Goal: Task Accomplishment & Management: Manage account settings

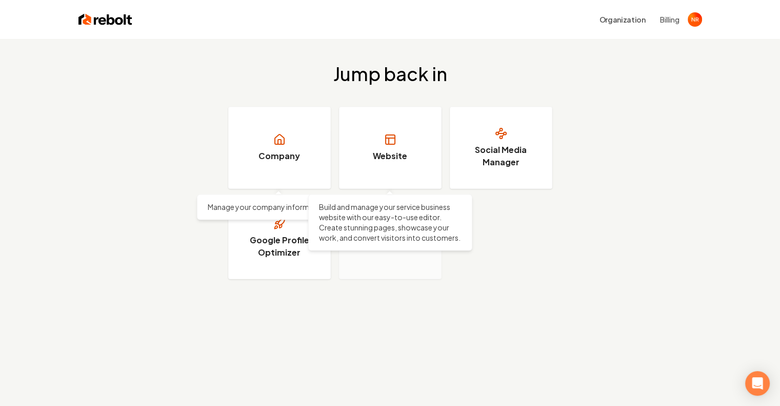
click at [359, 150] on link "Website" at bounding box center [390, 148] width 103 height 82
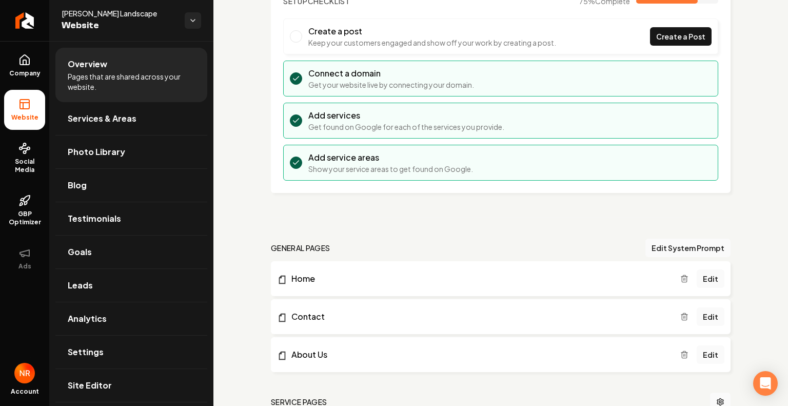
scroll to position [84, 0]
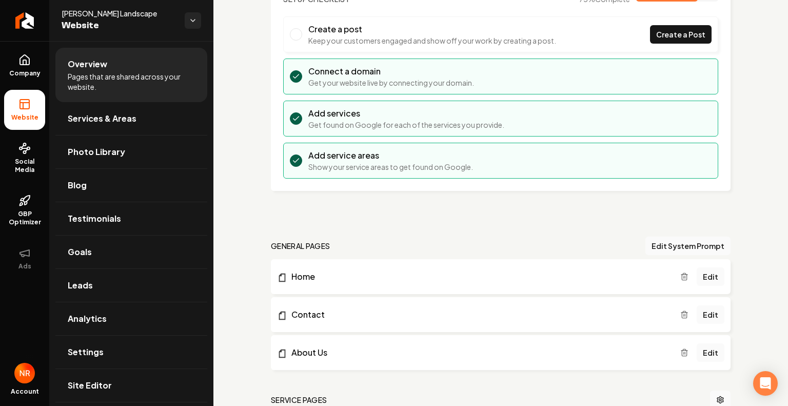
click at [329, 277] on link "Home" at bounding box center [478, 276] width 403 height 12
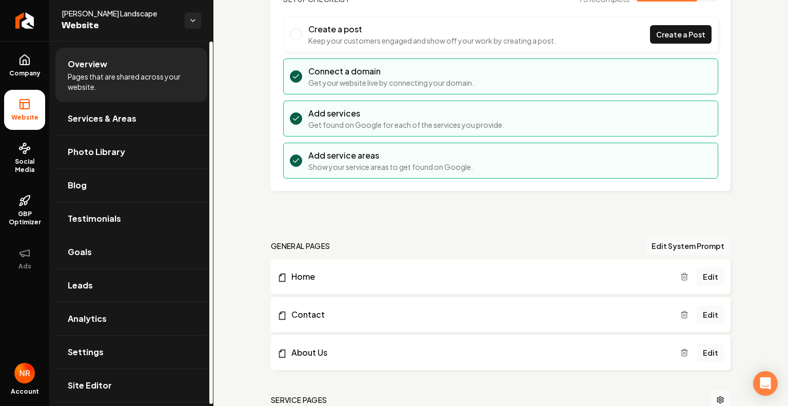
scroll to position [2, 0]
click at [102, 373] on link "Site Editor" at bounding box center [131, 383] width 152 height 33
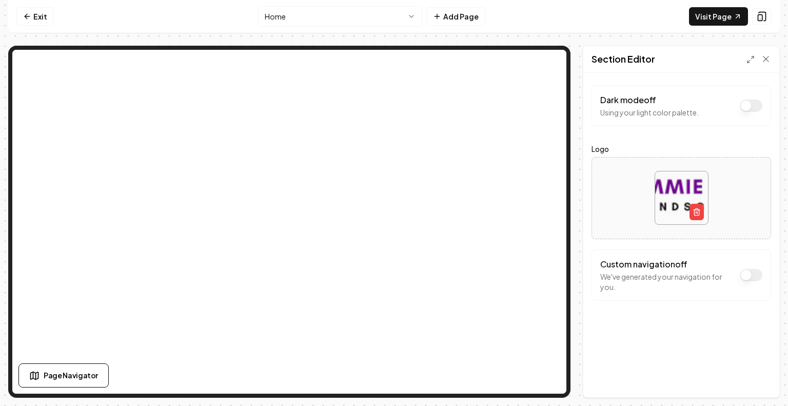
click at [35, 19] on link "Exit" at bounding box center [34, 16] width 37 height 18
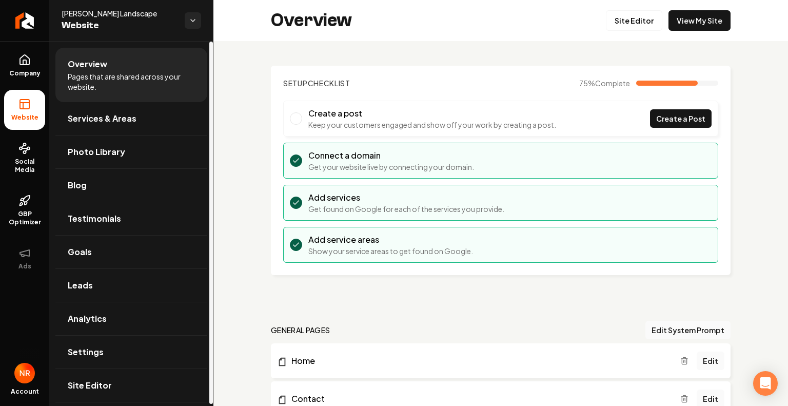
click at [116, 223] on span "Testimonials" at bounding box center [94, 218] width 53 height 12
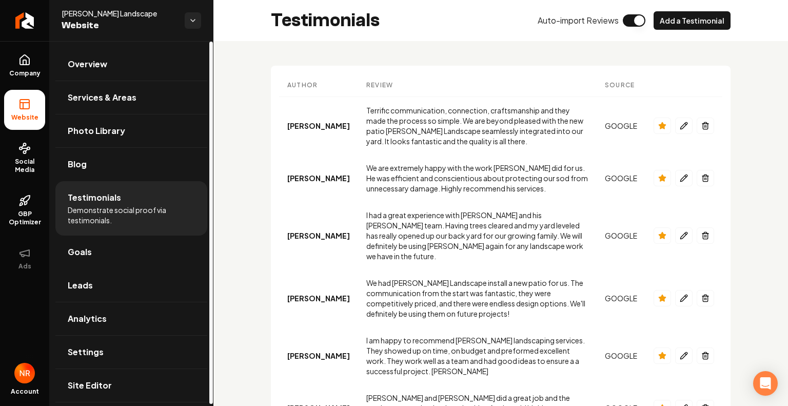
click at [126, 286] on link "Leads" at bounding box center [131, 285] width 152 height 33
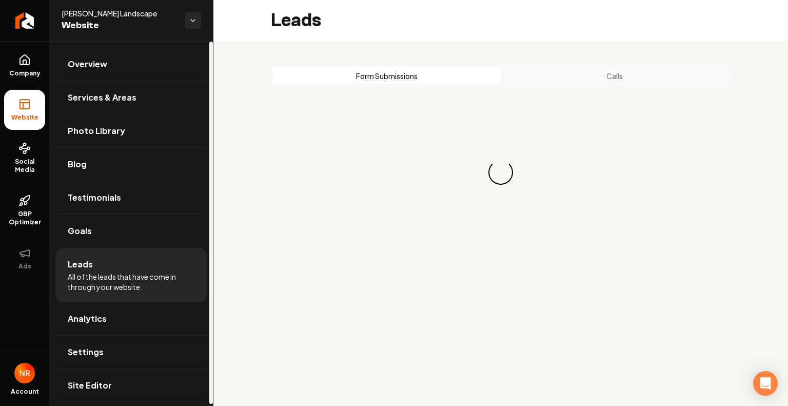
scroll to position [2, 0]
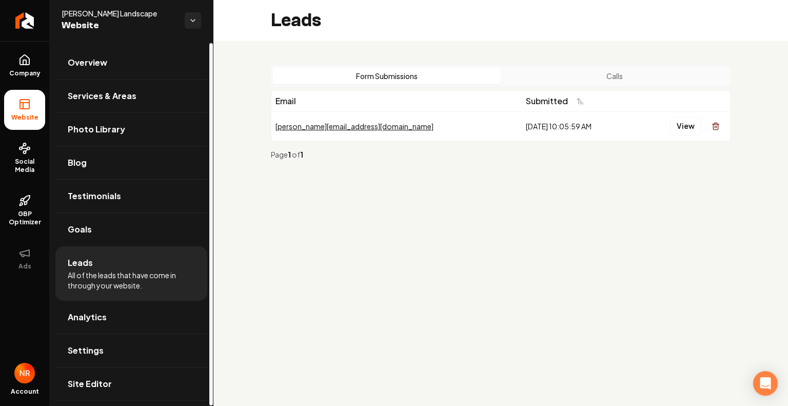
click at [141, 307] on link "Analytics" at bounding box center [131, 317] width 152 height 33
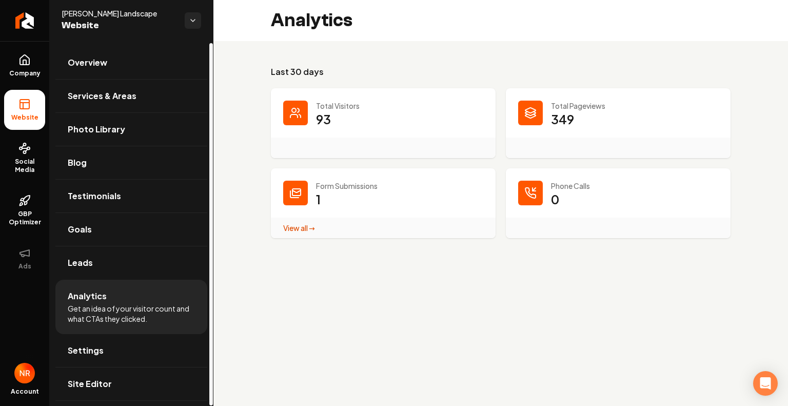
click at [142, 350] on link "Settings" at bounding box center [131, 350] width 152 height 33
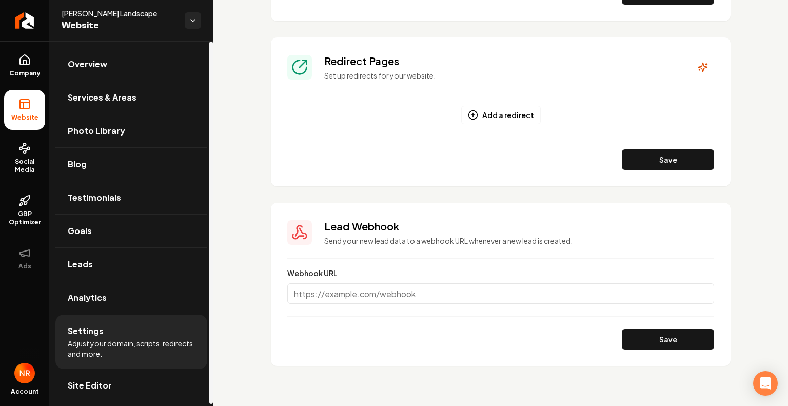
click at [121, 67] on link "Overview" at bounding box center [131, 64] width 152 height 33
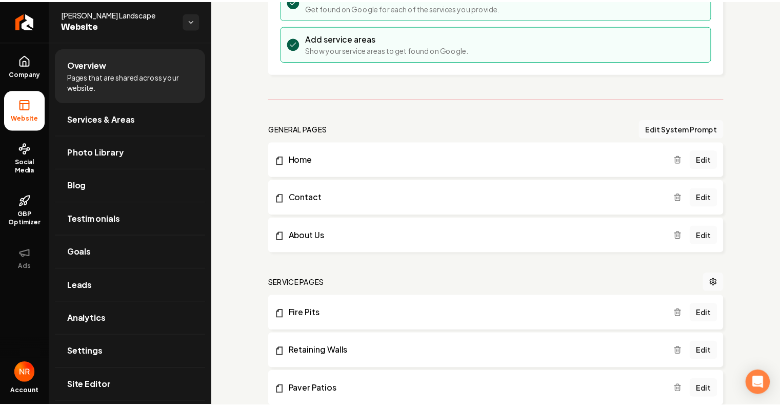
scroll to position [205, 0]
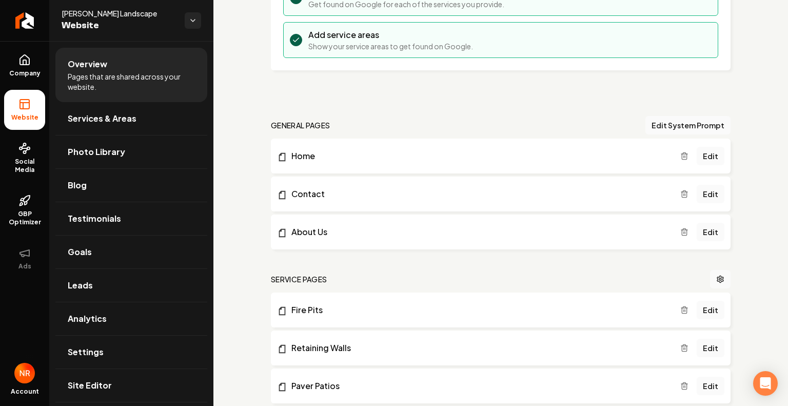
click at [704, 191] on link "Edit" at bounding box center [711, 194] width 28 height 18
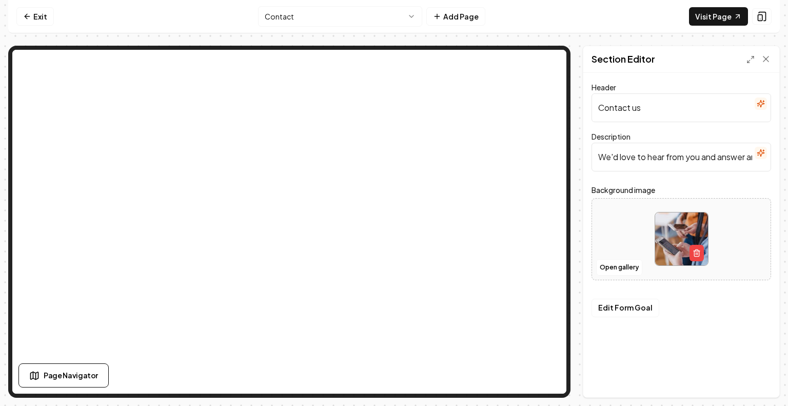
click at [634, 309] on button "Edit Form Goal" at bounding box center [626, 308] width 68 height 18
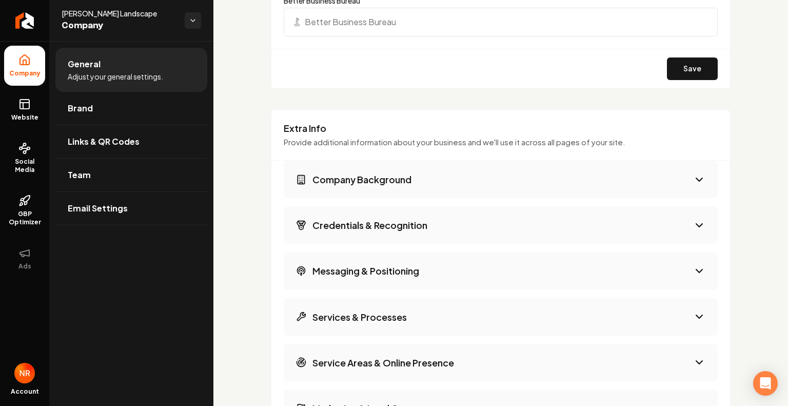
scroll to position [1488, 0]
click at [431, 171] on button "Company Background" at bounding box center [501, 178] width 434 height 37
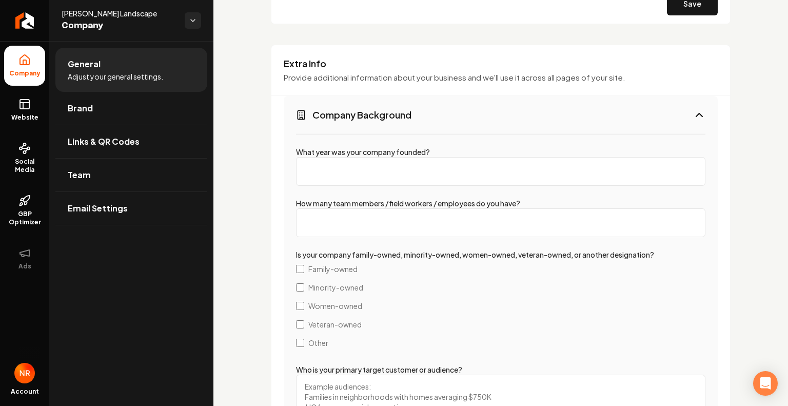
scroll to position [1566, 0]
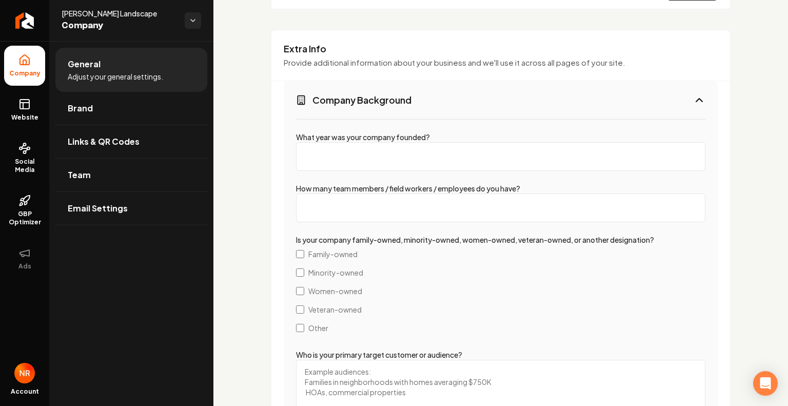
click at [329, 252] on span "Family-owned" at bounding box center [332, 254] width 49 height 10
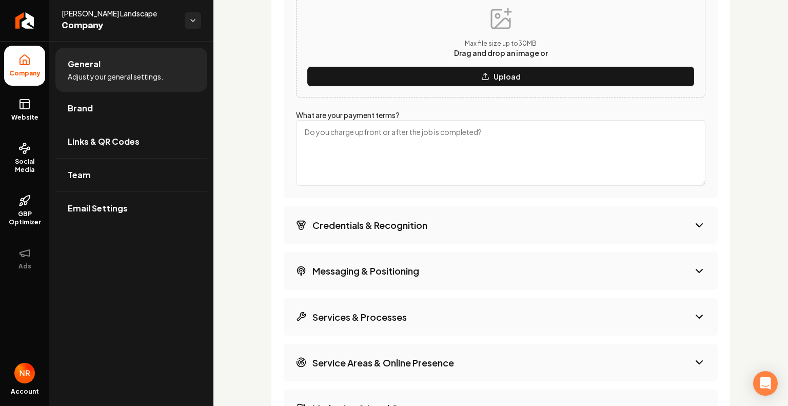
scroll to position [2122, 0]
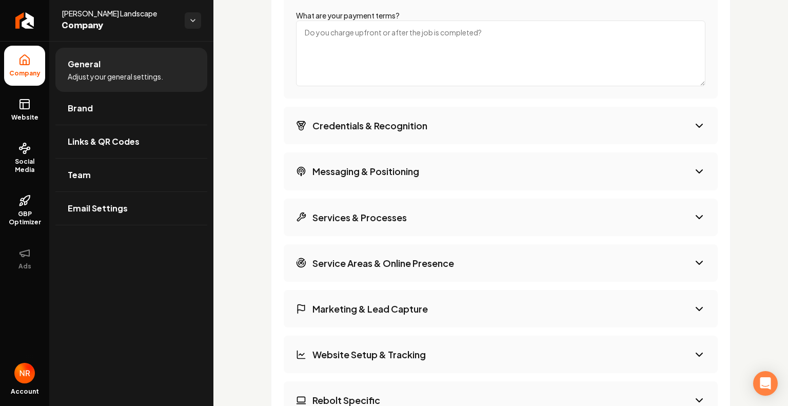
click at [406, 219] on h3 "Services & Processes" at bounding box center [359, 217] width 94 height 13
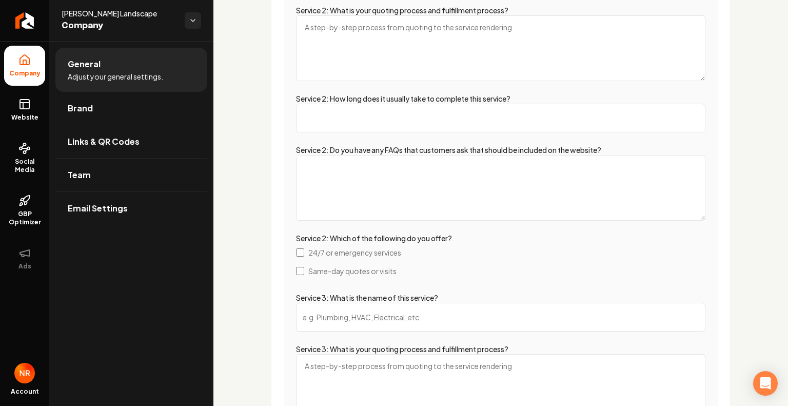
scroll to position [1753, 0]
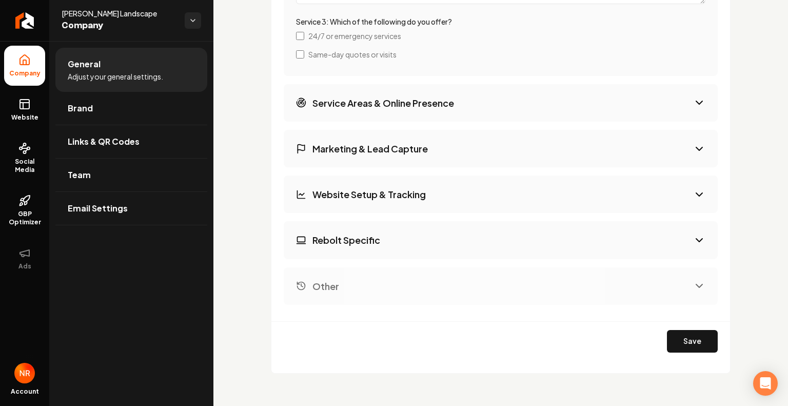
click at [448, 280] on button "Other" at bounding box center [501, 285] width 434 height 37
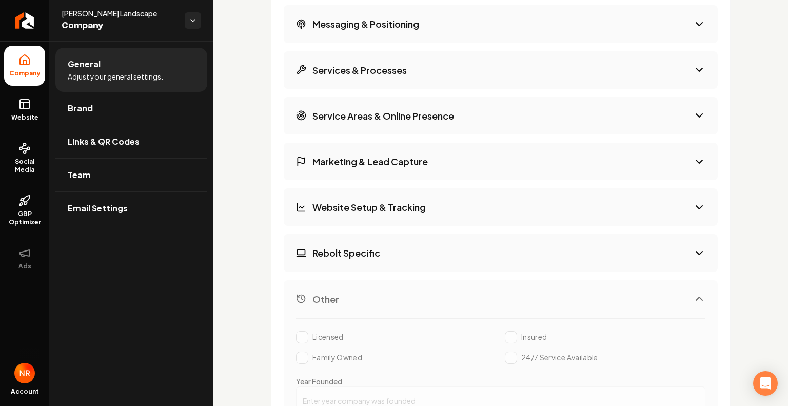
scroll to position [1733, 0]
click at [427, 295] on button "Other" at bounding box center [501, 299] width 434 height 37
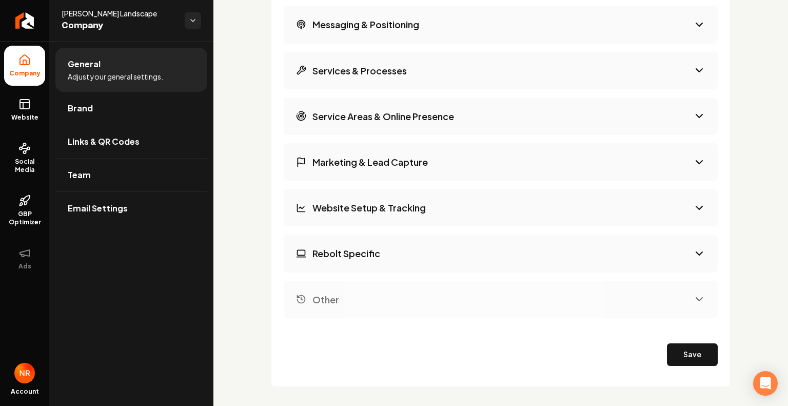
click at [428, 254] on button "Rebolt Specific" at bounding box center [501, 252] width 434 height 37
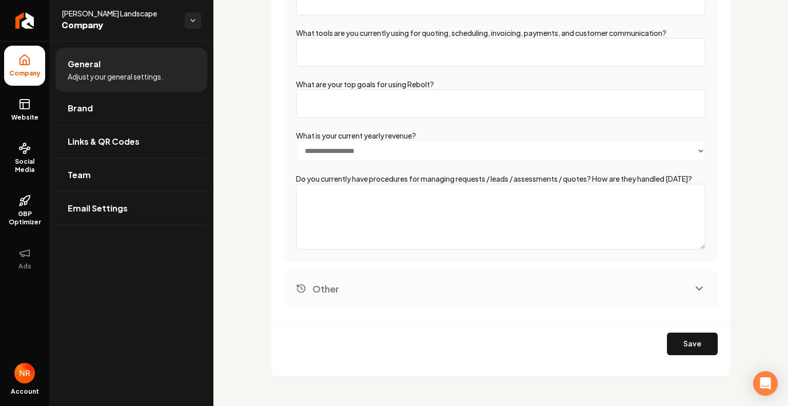
scroll to position [2062, 0]
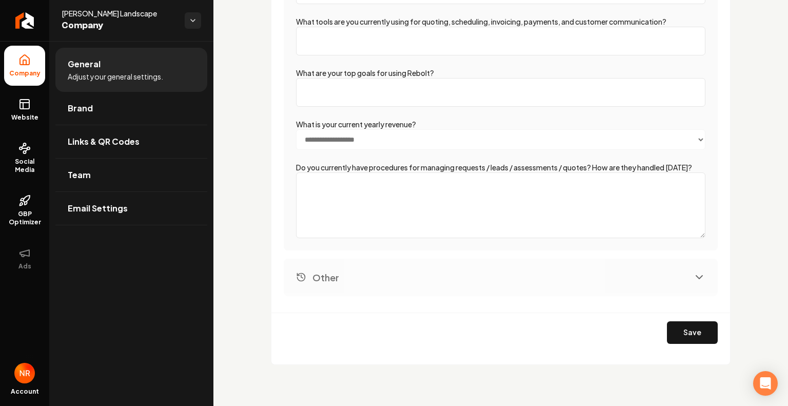
click at [686, 334] on button "Save" at bounding box center [692, 332] width 51 height 23
click at [149, 139] on link "Links & QR Codes" at bounding box center [131, 141] width 152 height 33
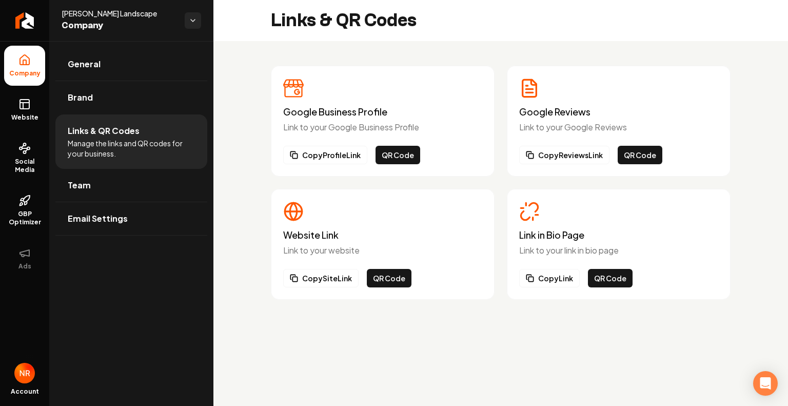
click at [154, 192] on link "Team" at bounding box center [131, 185] width 152 height 33
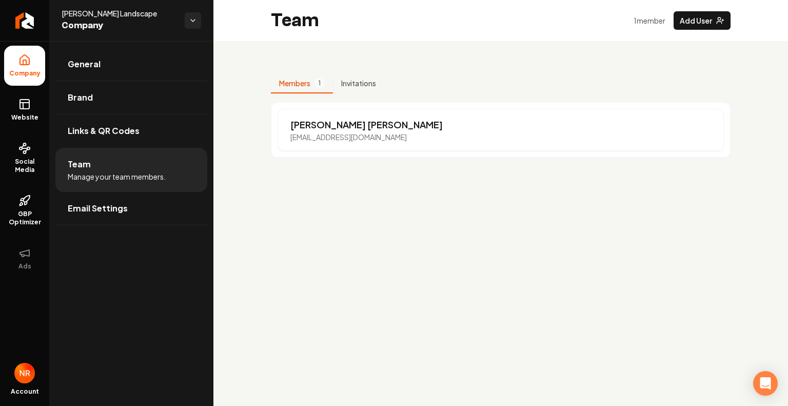
click at [144, 210] on link "Email Settings" at bounding box center [131, 208] width 152 height 33
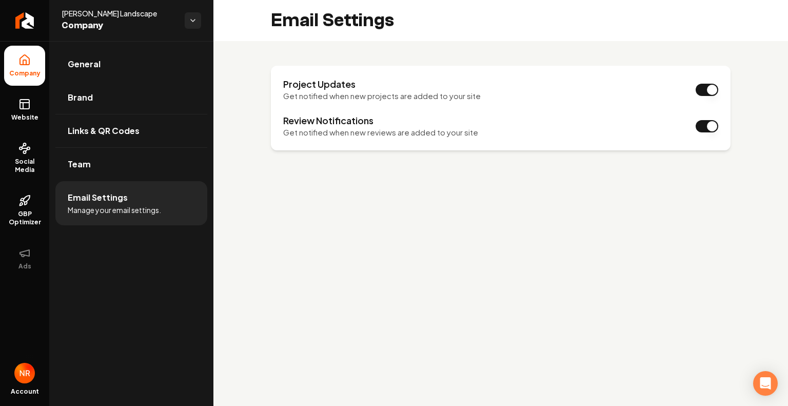
click at [122, 105] on link "Brand" at bounding box center [131, 97] width 152 height 33
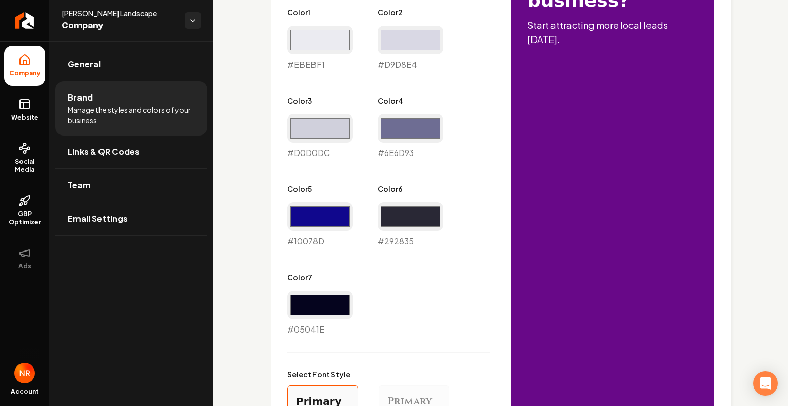
scroll to position [625, 0]
click at [35, 110] on link "Website" at bounding box center [24, 110] width 41 height 40
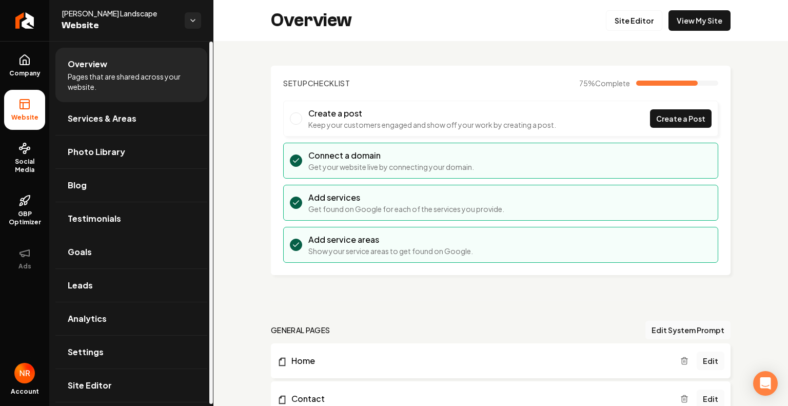
click at [144, 254] on link "Goals" at bounding box center [131, 251] width 152 height 33
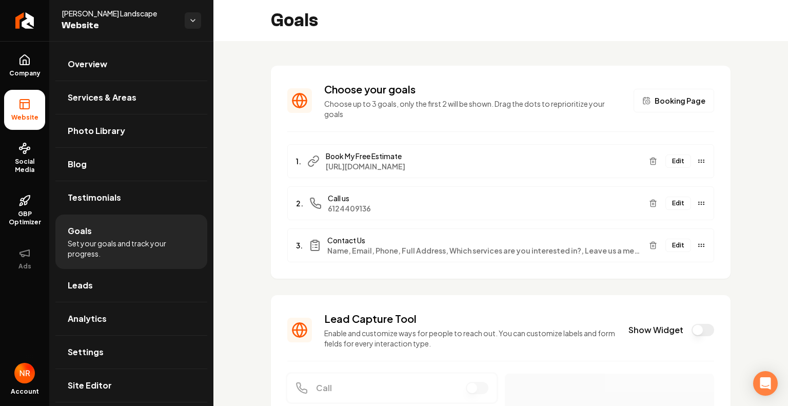
click at [669, 160] on button "Edit" at bounding box center [678, 160] width 26 height 13
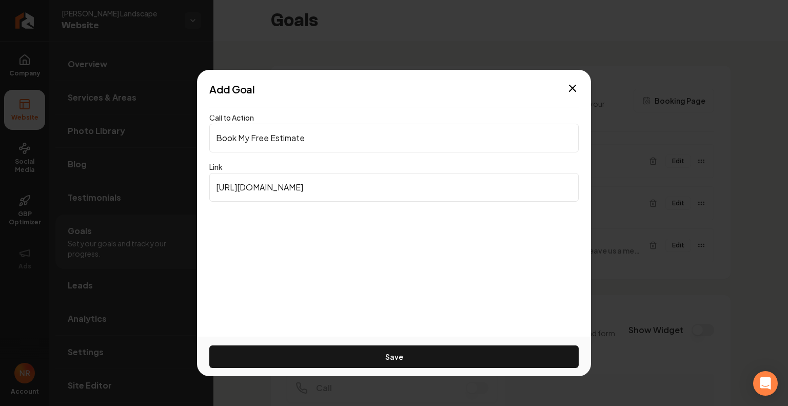
click at [372, 186] on input "[URL][DOMAIN_NAME]" at bounding box center [393, 187] width 369 height 29
paste input "hubs/e9416f33-3203-491a-a674-b816a0965b15/public/requests/1732706/new"
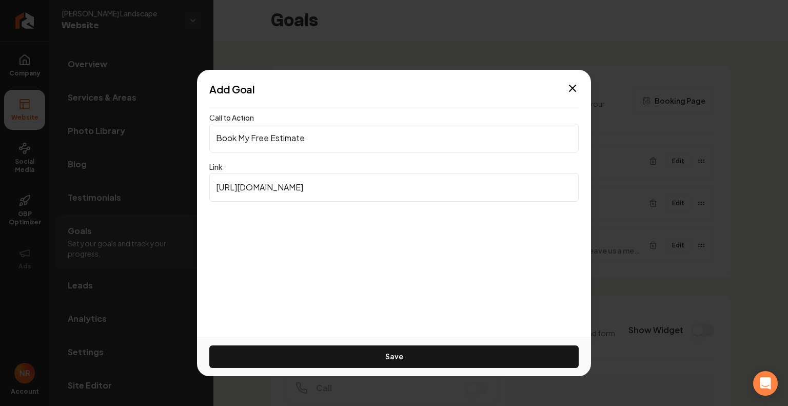
scroll to position [0, 90]
type input "[URL][DOMAIN_NAME]"
click at [406, 354] on button "Save" at bounding box center [393, 356] width 369 height 23
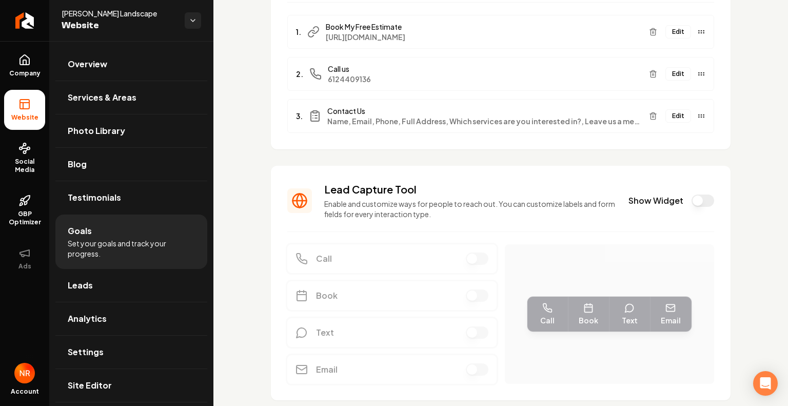
scroll to position [0, 0]
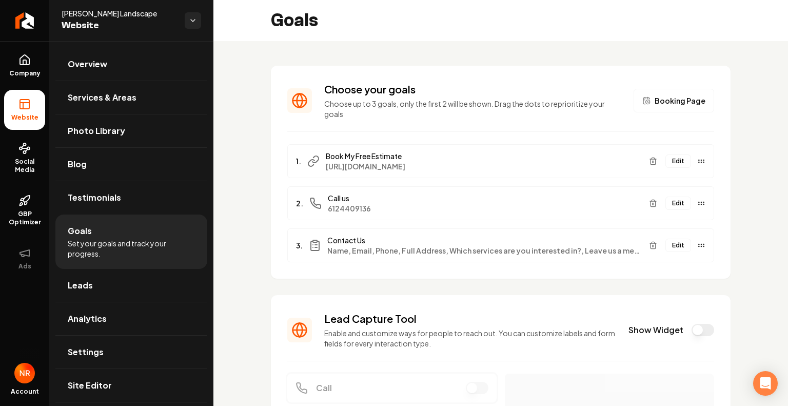
click at [665, 160] on button "Edit" at bounding box center [678, 160] width 26 height 13
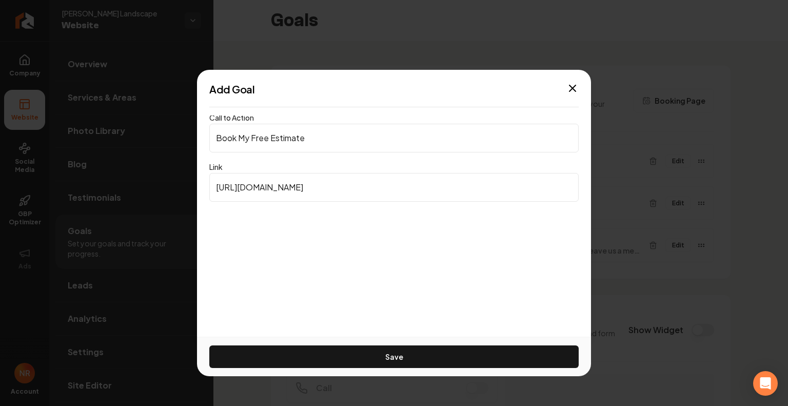
click at [382, 185] on input "[URL][DOMAIN_NAME]" at bounding box center [393, 187] width 369 height 29
paste input "<div id="e9416f33-3203-491a-a674-b816a0965b15-1732706"></div> <link rel="styles…"
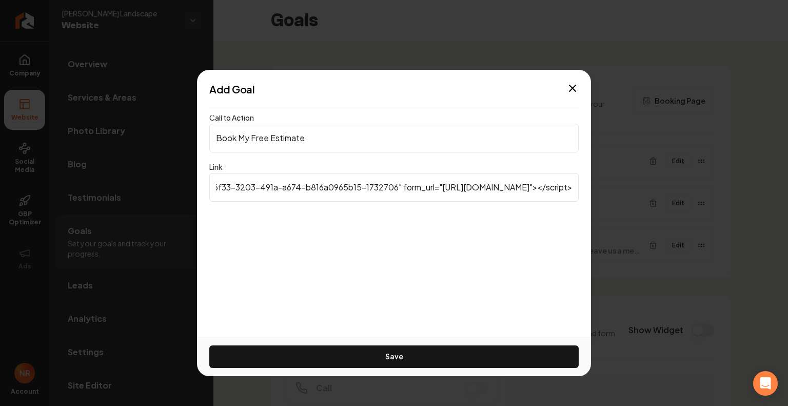
type input "<div id="e9416f33-3203-491a-a674-b816a0965b15-1732706"></div> <link rel="styles…"
click at [409, 359] on button "Save" at bounding box center [393, 356] width 369 height 23
